Goal: Task Accomplishment & Management: Manage account settings

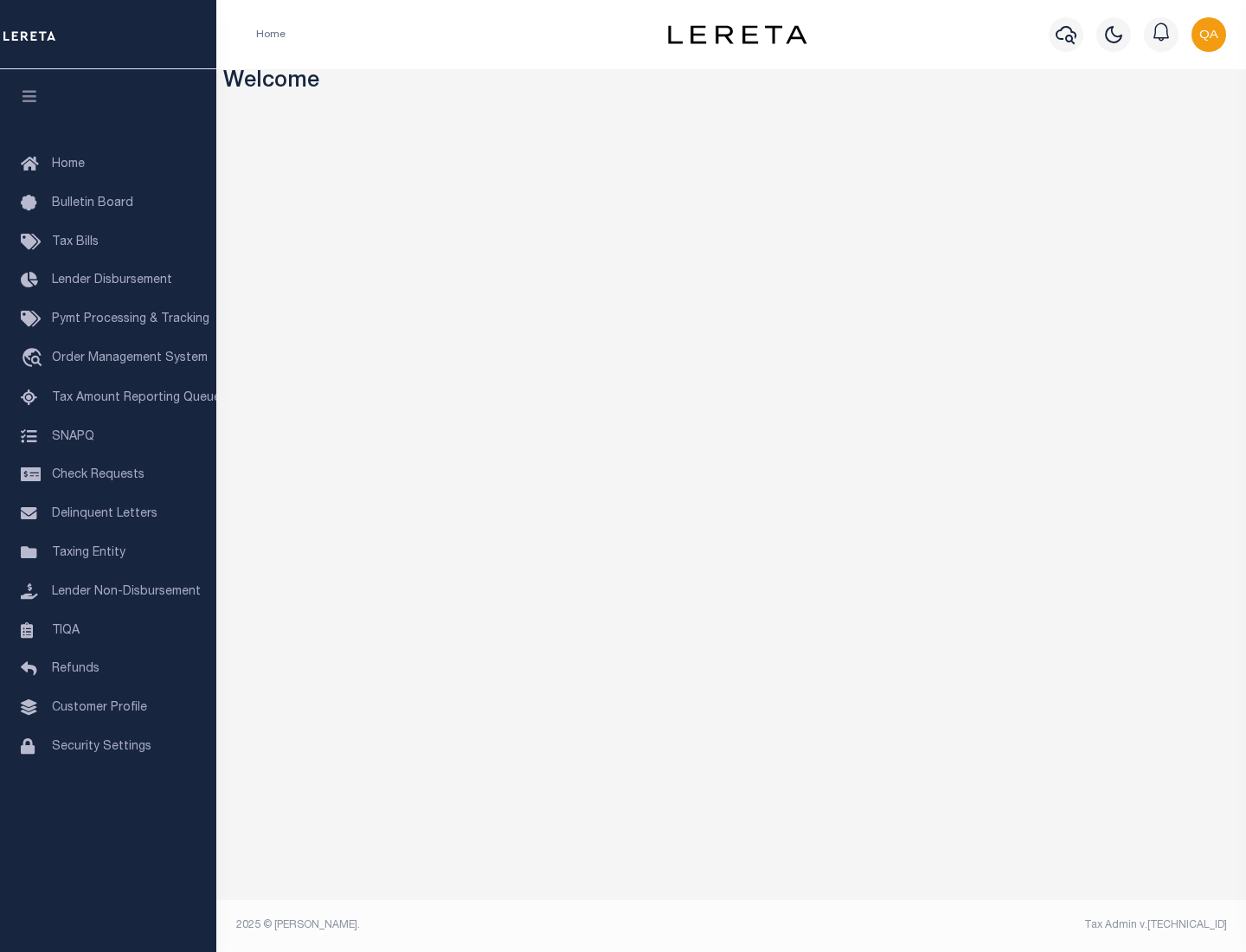
click at [108, 475] on span "Check Requests" at bounding box center [98, 475] width 92 height 12
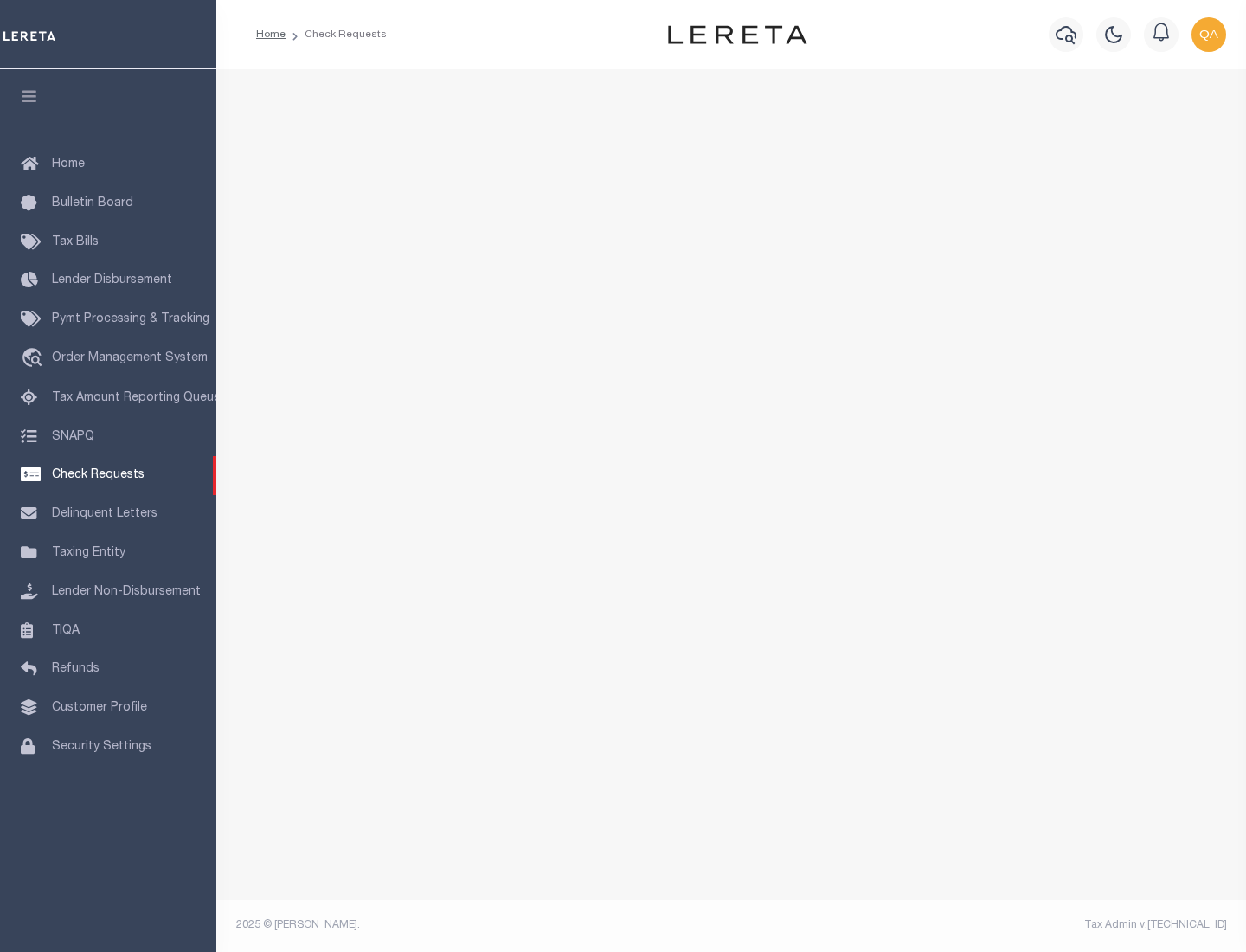
select select "50"
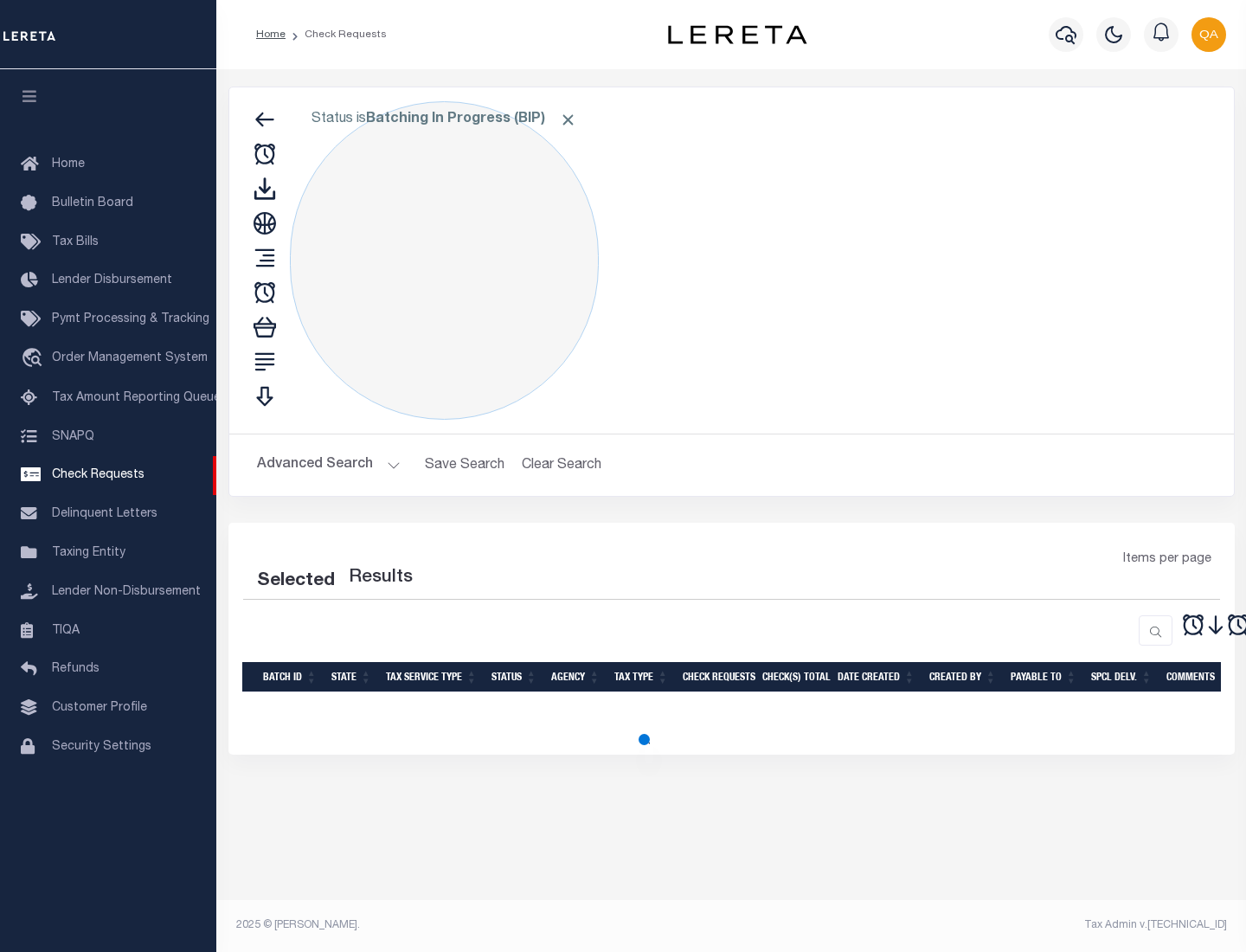
select select "50"
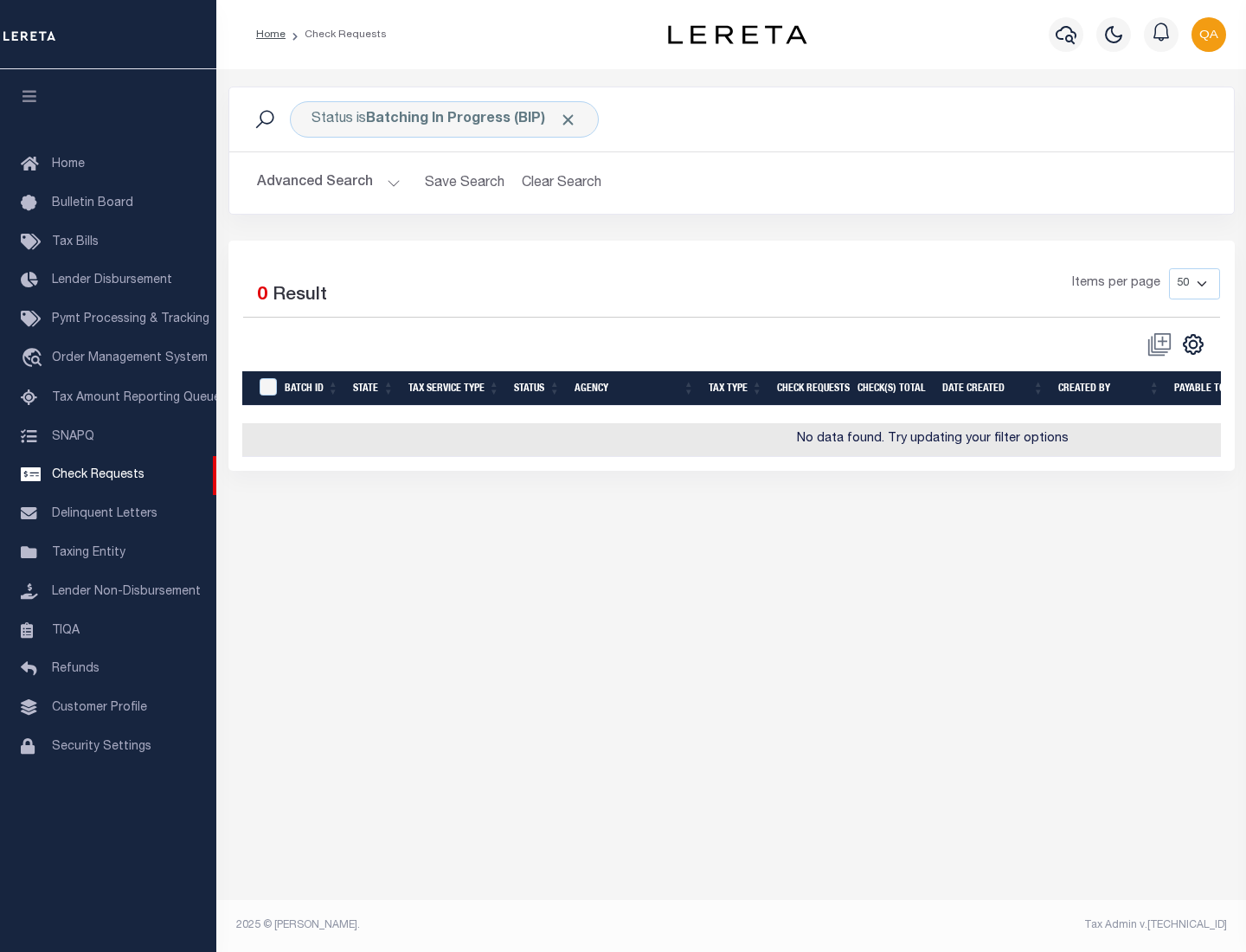
click at [569, 120] on span "Click to Remove" at bounding box center [568, 120] width 19 height 19
